Goal: Transaction & Acquisition: Purchase product/service

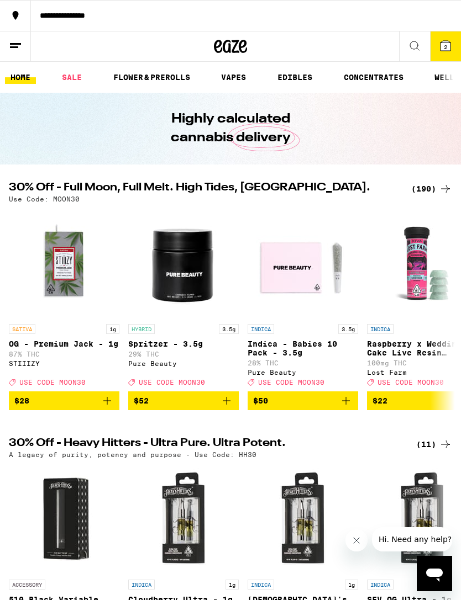
click at [447, 51] on icon at bounding box center [445, 46] width 10 height 10
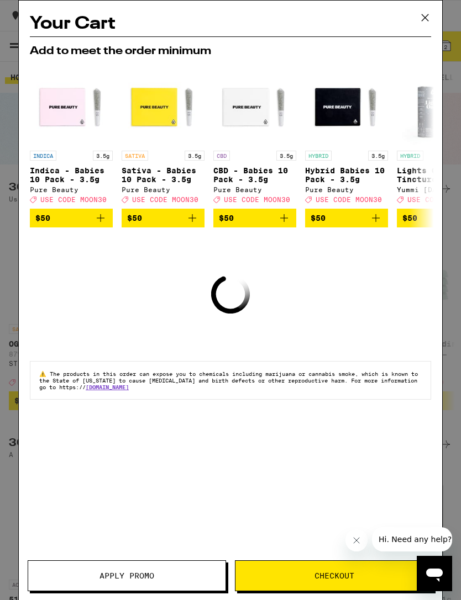
click at [454, 348] on div "Your Cart Add to meet the order minimum INDICA 3.5g Indica - Babies 10 Pack - 3…" at bounding box center [230, 300] width 461 height 600
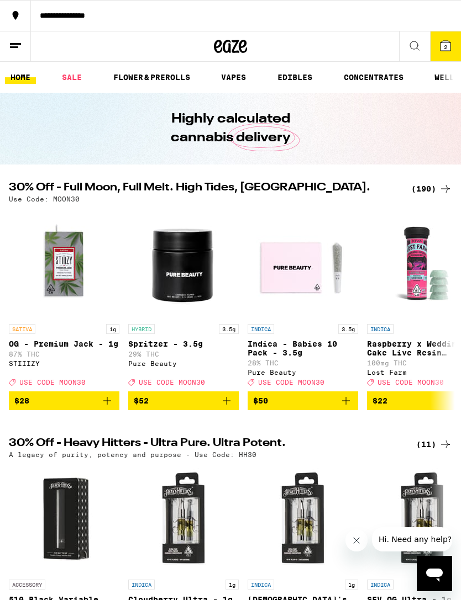
click at [430, 190] on div "(190)" at bounding box center [431, 188] width 41 height 13
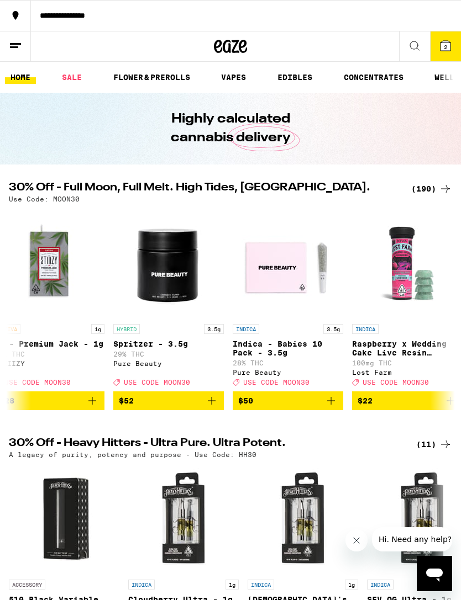
scroll to position [0, 21]
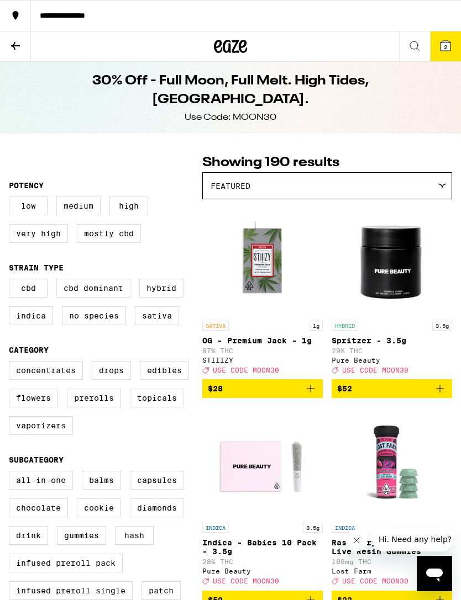
click at [426, 186] on div "Featured" at bounding box center [327, 186] width 248 height 26
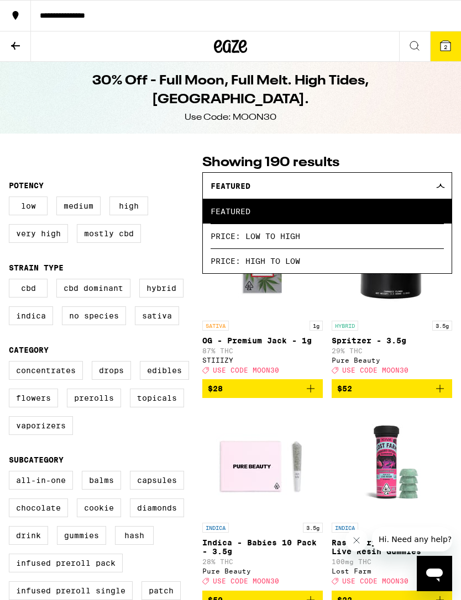
click at [441, 163] on p "Showing 190 results" at bounding box center [327, 163] width 250 height 19
click at [393, 213] on span "Featured" at bounding box center [326, 211] width 233 height 25
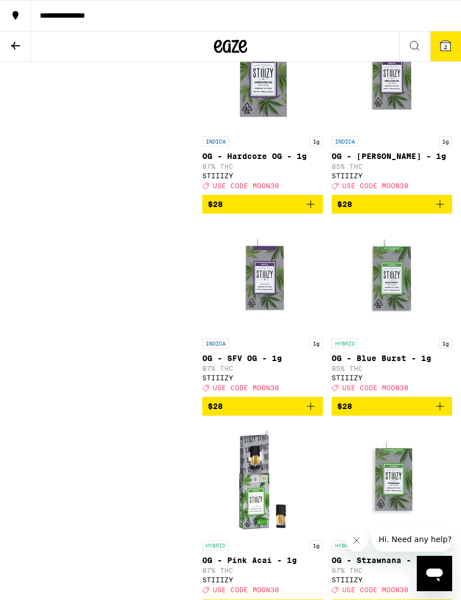
scroll to position [14209, 0]
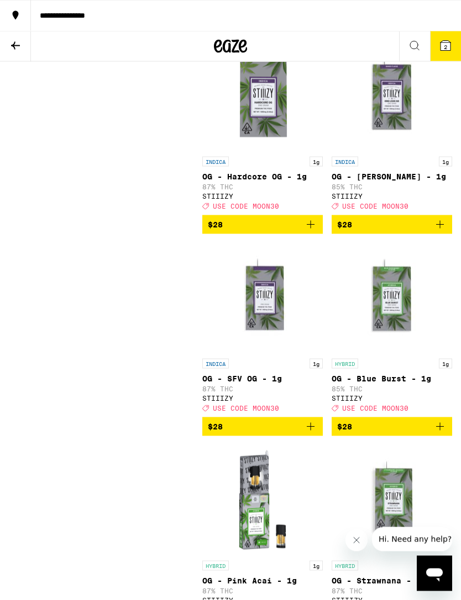
click at [448, 46] on icon at bounding box center [445, 46] width 10 height 10
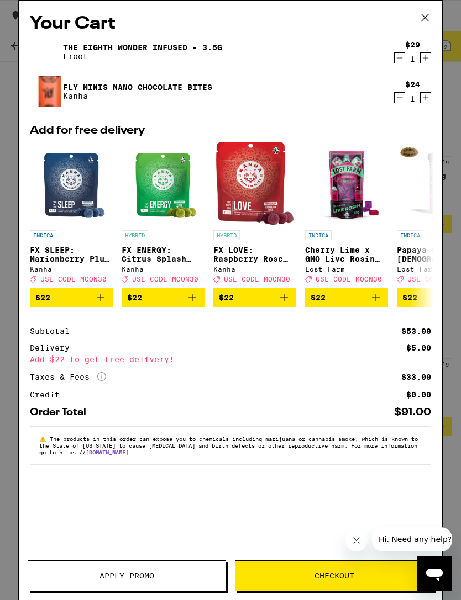
click at [113, 560] on button "Apply Promo" at bounding box center [127, 575] width 198 height 31
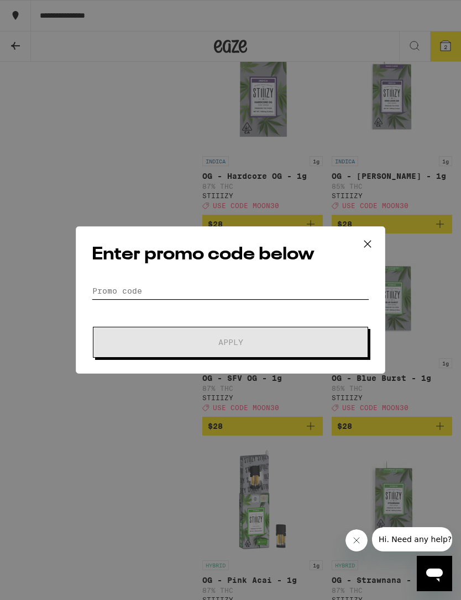
click at [133, 289] on input "Promo Code" at bounding box center [230, 291] width 277 height 17
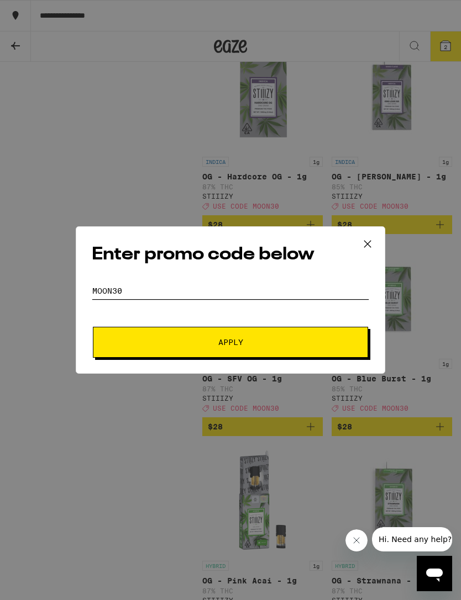
type input "MOON30"
click at [314, 349] on button "Apply" at bounding box center [230, 342] width 275 height 31
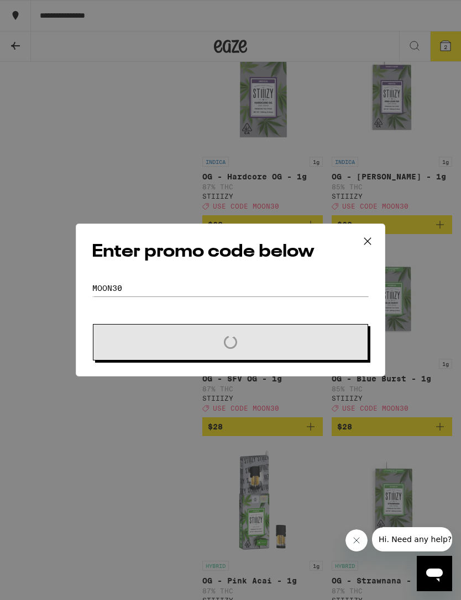
scroll to position [14210, 0]
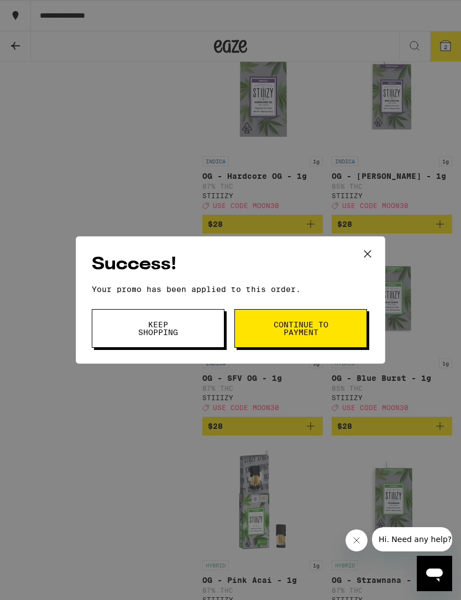
click at [344, 327] on button "Continue to payment" at bounding box center [300, 328] width 133 height 39
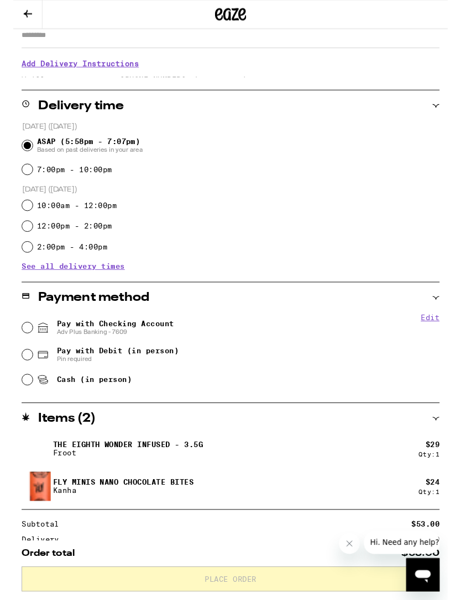
scroll to position [211, 0]
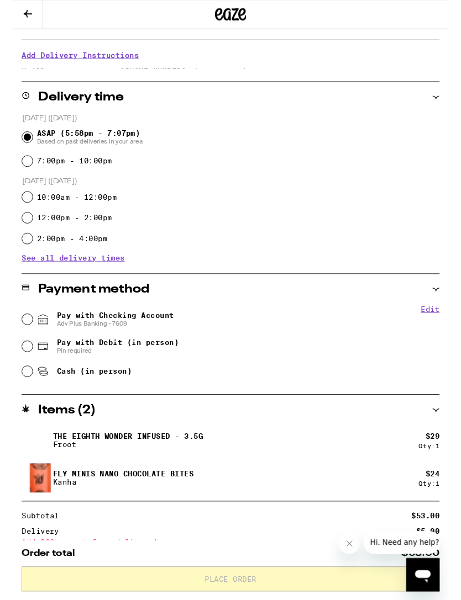
click at [22, 334] on div "Pay with Checking Account Adv Plus Banking - 7609" at bounding box center [230, 339] width 442 height 29
click at [18, 335] on input "Pay with Checking Account Adv Plus Banking - 7609" at bounding box center [14, 339] width 11 height 11
radio input "true"
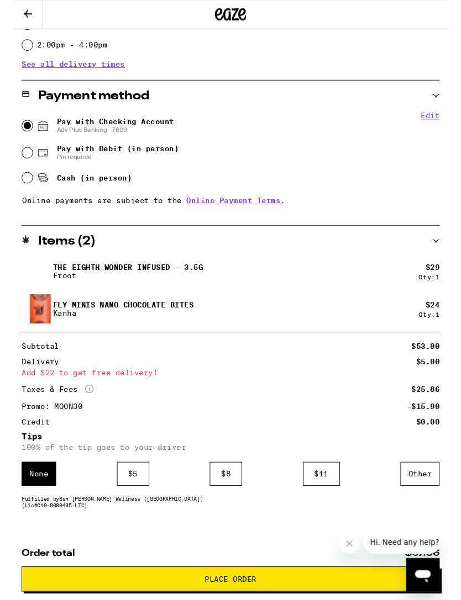
scroll to position [446, 0]
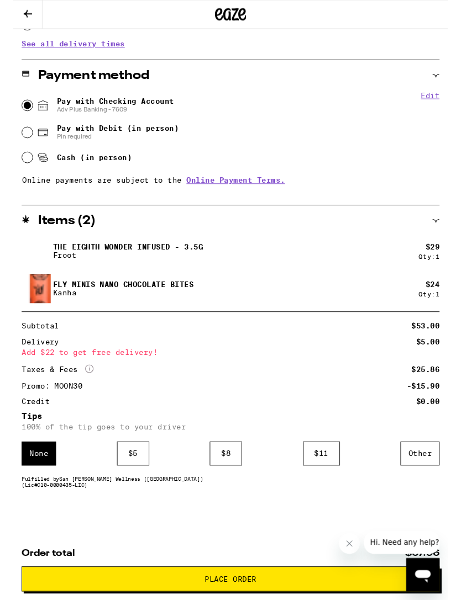
click at [231, 485] on div "$ 8" at bounding box center [225, 481] width 34 height 25
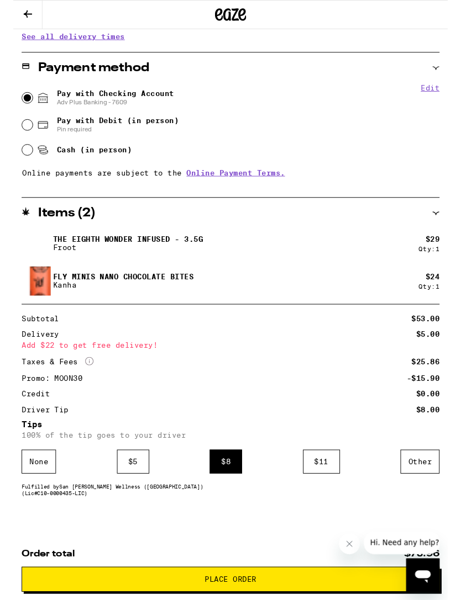
scroll to position [462, 0]
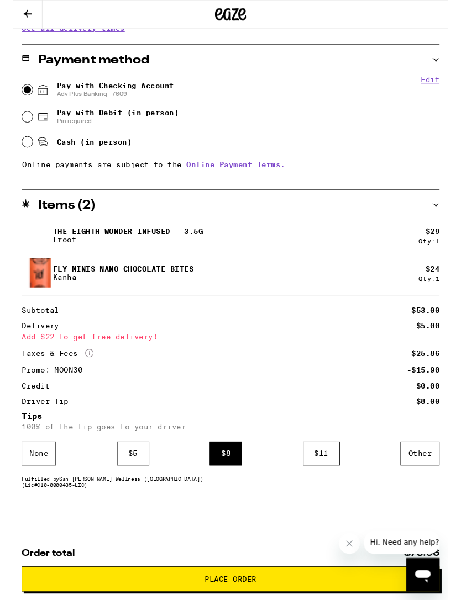
click at [354, 542] on button "Close message from company" at bounding box center [349, 544] width 22 height 22
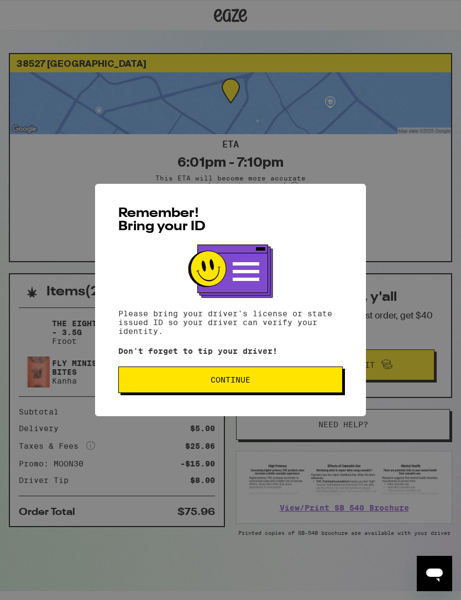
click at [340, 393] on button "Continue" at bounding box center [230, 380] width 224 height 27
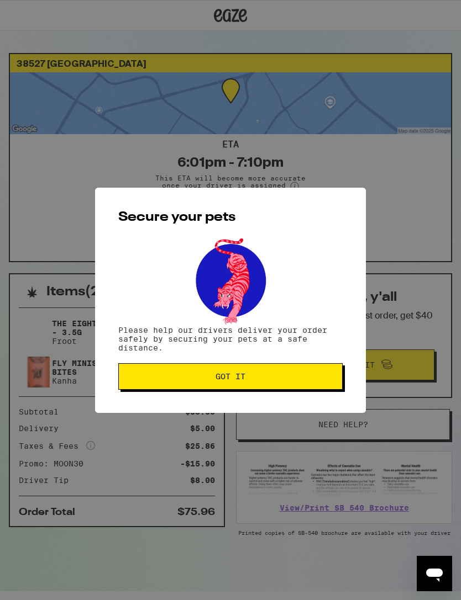
click at [337, 386] on button "Got it" at bounding box center [230, 376] width 224 height 27
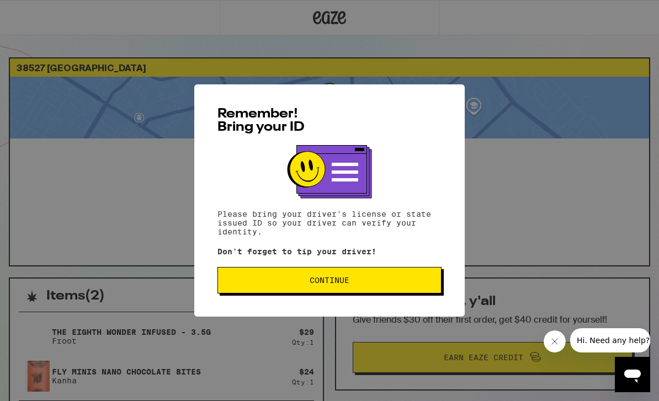
click at [392, 284] on span "Continue" at bounding box center [329, 281] width 205 height 8
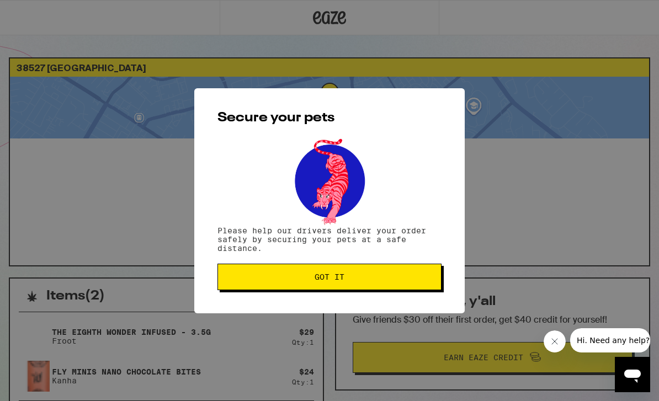
click at [390, 273] on button "Got it" at bounding box center [330, 277] width 224 height 27
